Goal: Transaction & Acquisition: Subscribe to service/newsletter

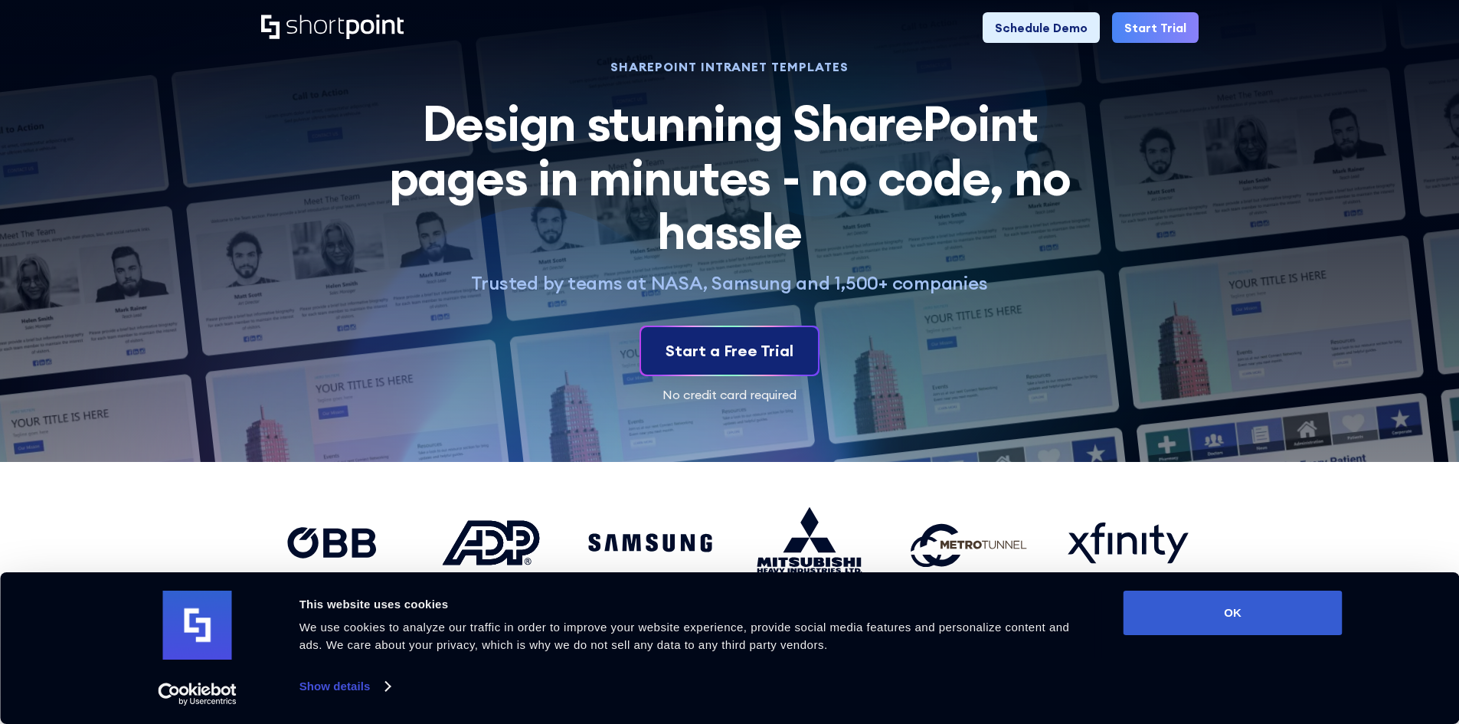
click at [752, 342] on div "Start a Free Trial" at bounding box center [729, 350] width 128 height 23
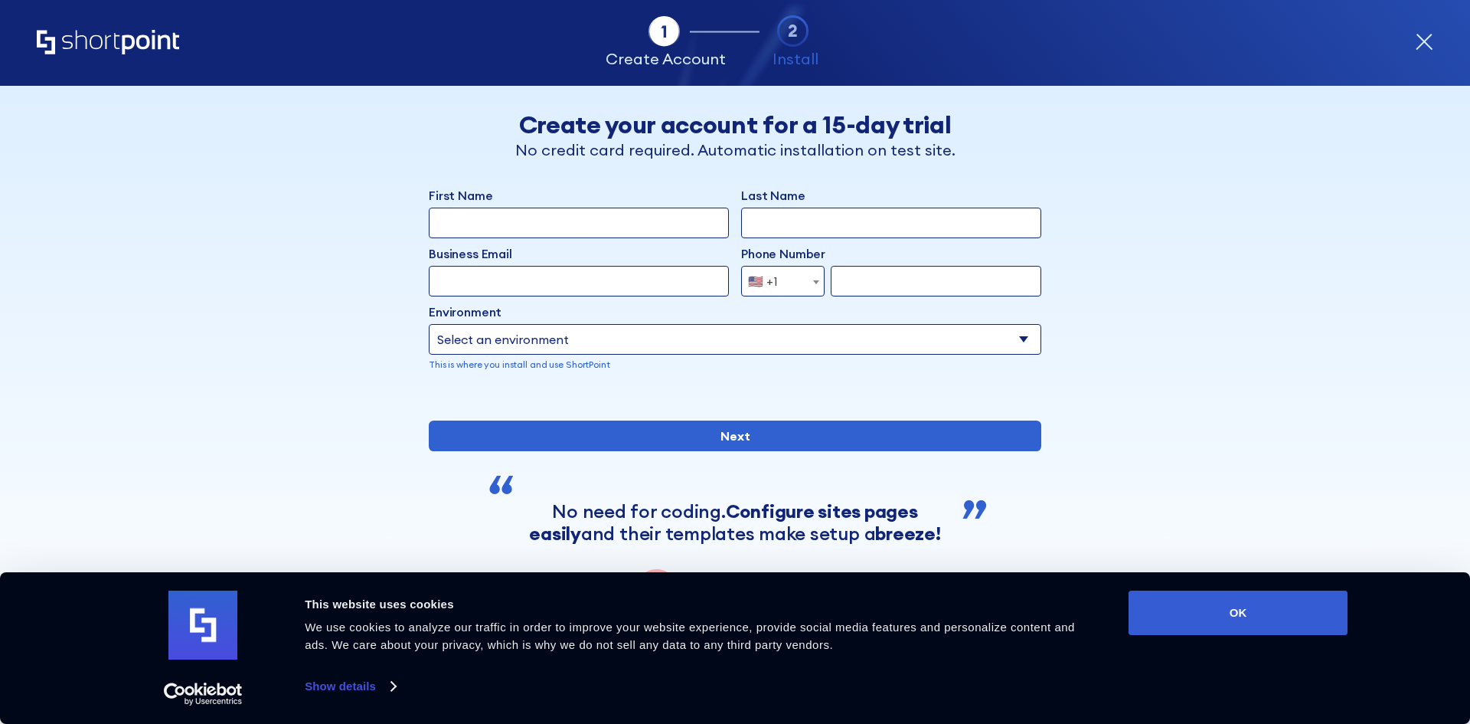
click at [592, 234] on input "First Name" at bounding box center [579, 223] width 300 height 31
type input "Misol"
click at [541, 274] on input "Business Email" at bounding box center [579, 281] width 300 height 31
click at [528, 277] on input "Business Email" at bounding box center [579, 281] width 300 height 31
click at [792, 227] on input "Last Name" at bounding box center [891, 223] width 300 height 31
